Goal: Find specific page/section: Find specific page/section

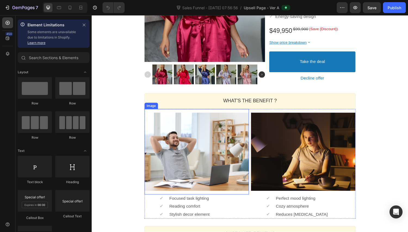
scroll to position [73, 0]
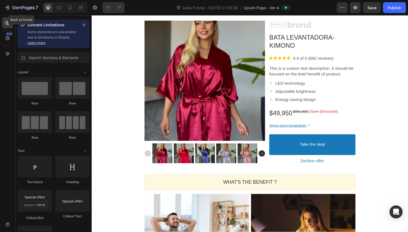
click at [18, 8] on icon "button" at bounding box center [19, 8] width 3 height 2
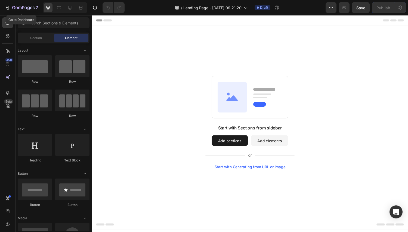
click at [11, 10] on div "7" at bounding box center [21, 7] width 33 height 7
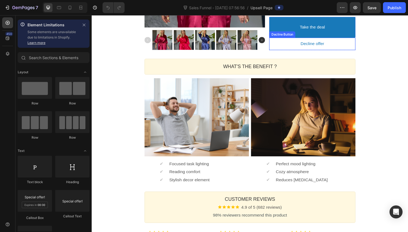
scroll to position [54, 0]
